Goal: Transaction & Acquisition: Book appointment/travel/reservation

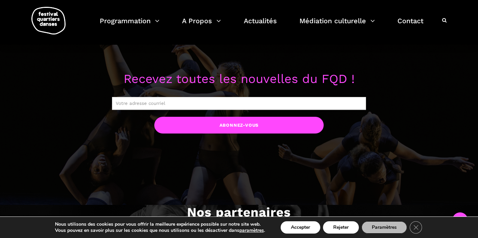
scroll to position [546, 0]
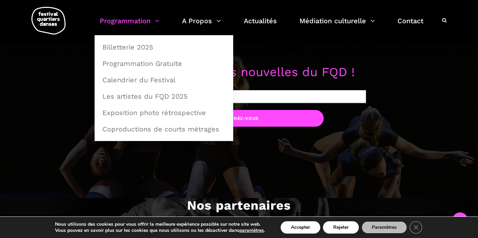
click at [138, 23] on link "Programmation" at bounding box center [130, 25] width 60 height 20
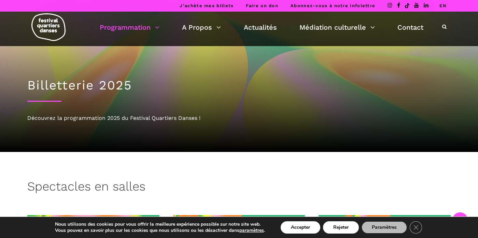
scroll to position [121, 0]
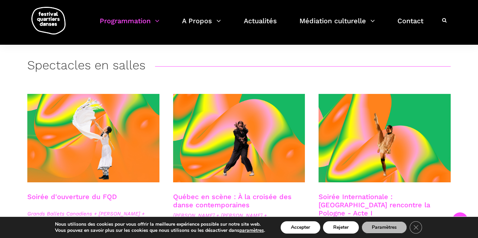
click at [116, 66] on h3 "Spectacles en salles" at bounding box center [86, 66] width 118 height 17
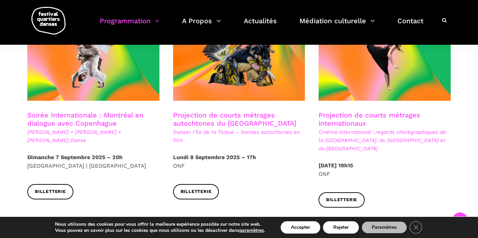
scroll to position [418, 0]
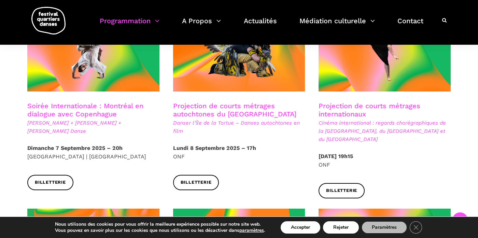
click at [93, 106] on link "Soirée Internationale : Montréal en dialogue avec Copenhague" at bounding box center [85, 110] width 116 height 16
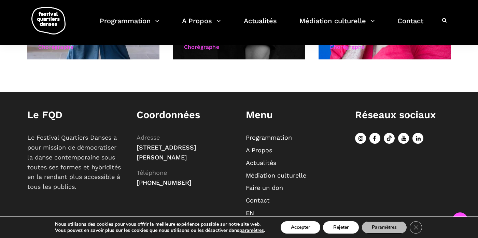
scroll to position [636, 0]
